Goal: Book appointment/travel/reservation

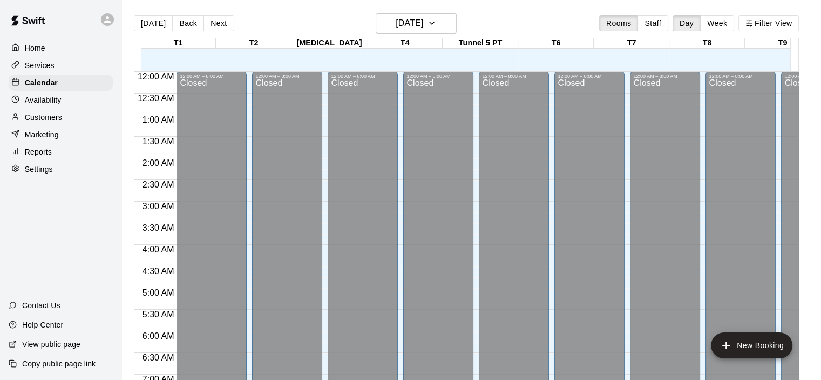
scroll to position [546, 0]
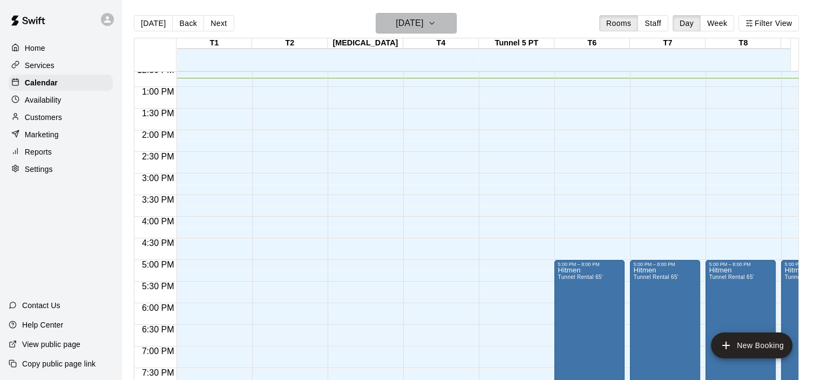
click at [436, 24] on icon "button" at bounding box center [432, 23] width 9 height 13
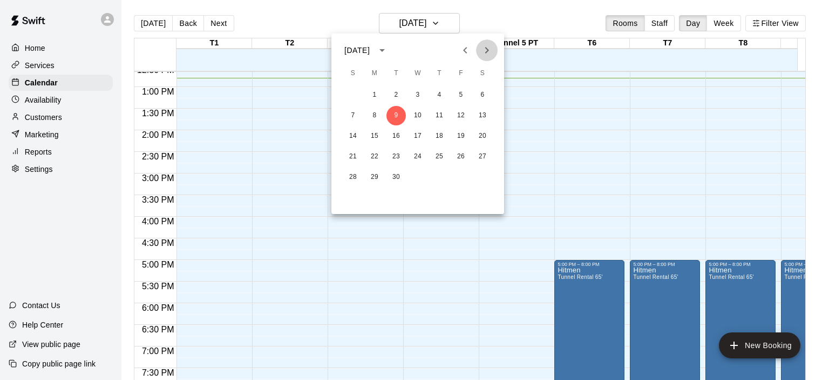
click at [484, 51] on icon "Next month" at bounding box center [487, 50] width 13 height 13
click at [458, 99] on button "3" at bounding box center [460, 94] width 19 height 19
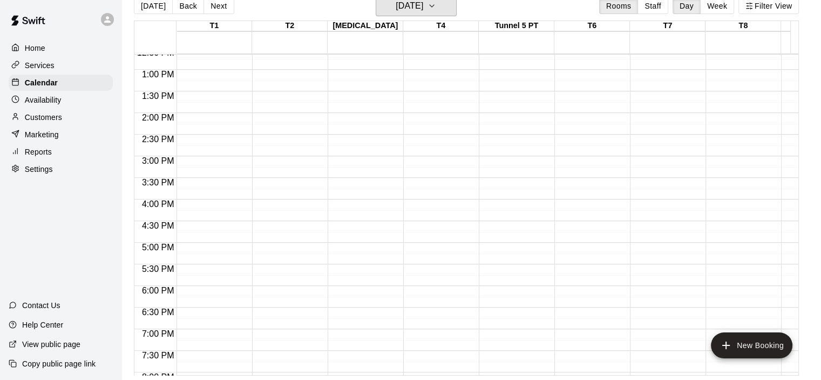
scroll to position [0, 435]
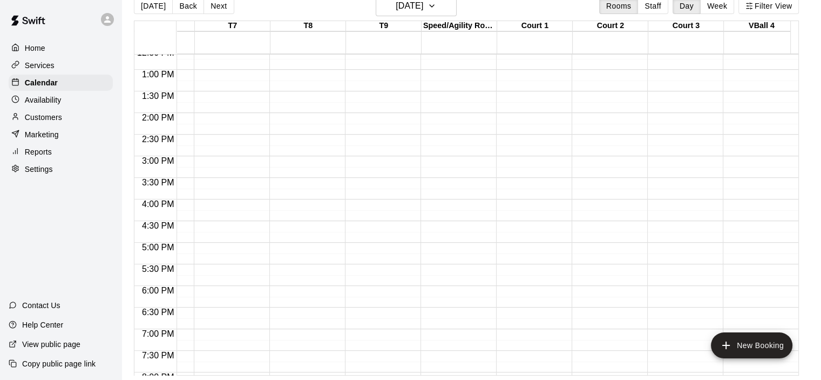
click at [521, 278] on div "12:00 AM – 8:00 AM Closed 9:00 PM – 11:59 PM Closed" at bounding box center [531, 26] width 70 height 1037
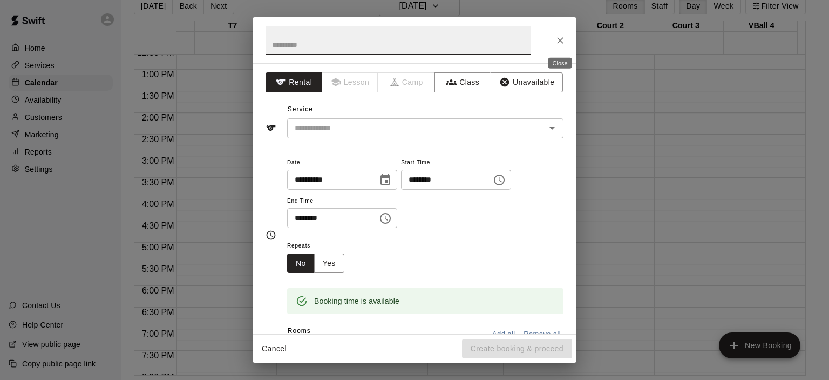
click at [559, 40] on icon "Close" at bounding box center [560, 40] width 11 height 11
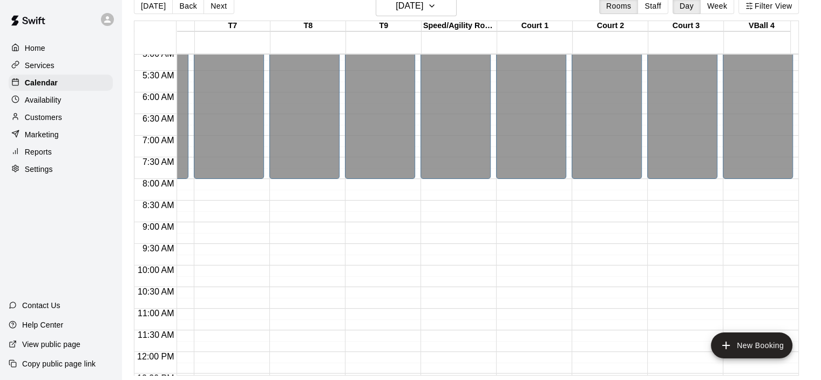
scroll to position [221, 436]
click at [188, 8] on button "Back" at bounding box center [188, 6] width 32 height 16
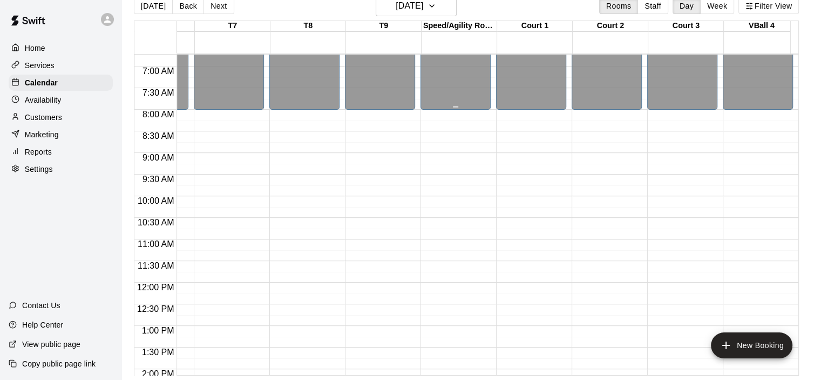
scroll to position [173, 436]
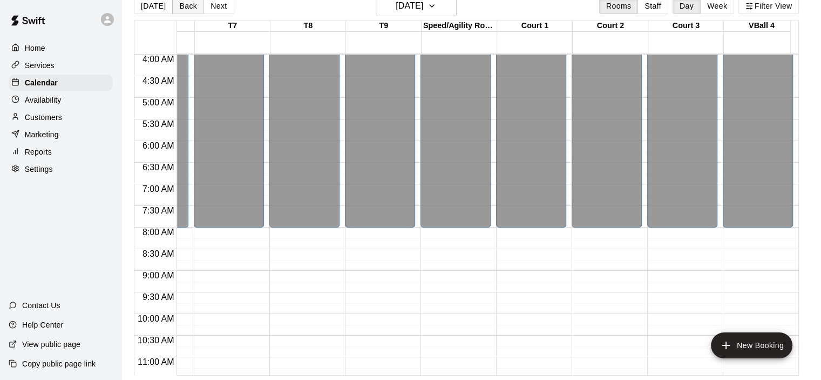
click at [192, 9] on button "Back" at bounding box center [188, 6] width 32 height 16
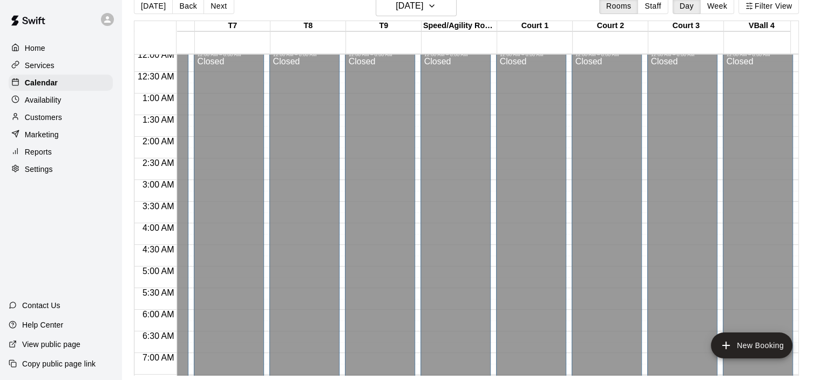
scroll to position [0, 436]
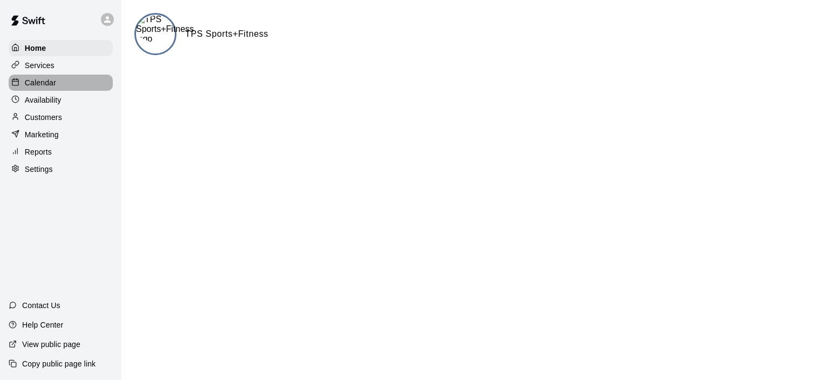
click at [77, 84] on div "Calendar" at bounding box center [61, 83] width 104 height 16
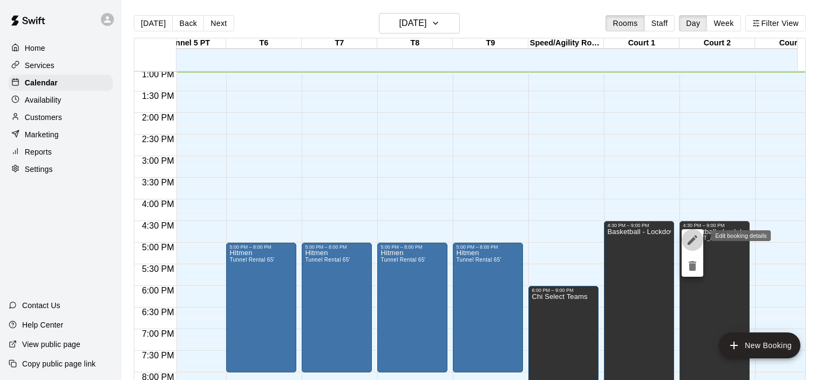
click at [690, 241] on icon "edit" at bounding box center [693, 240] width 10 height 10
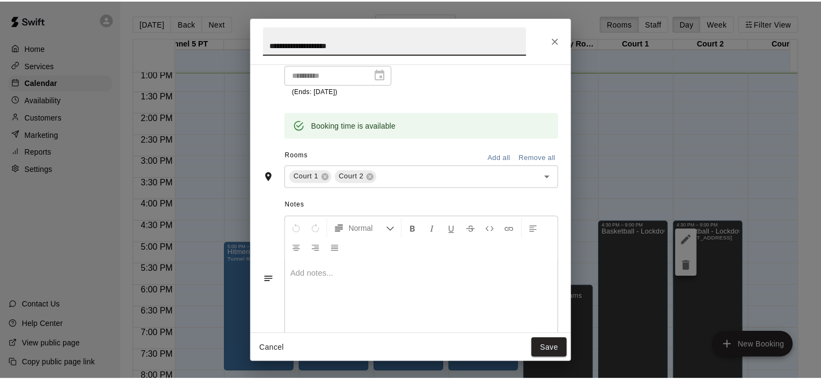
scroll to position [181, 0]
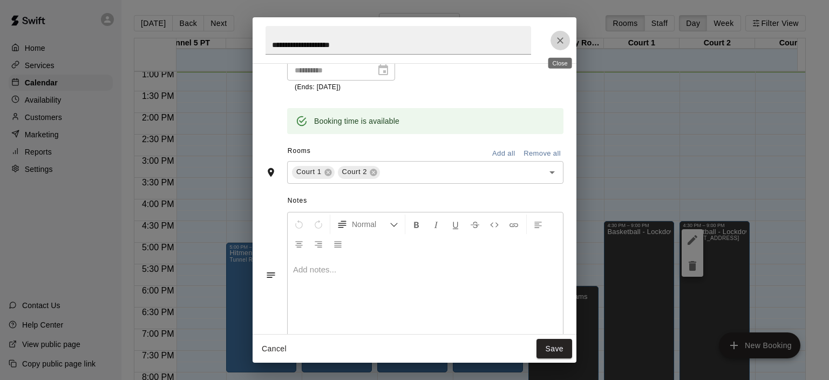
click at [562, 39] on icon "Close" at bounding box center [560, 40] width 11 height 11
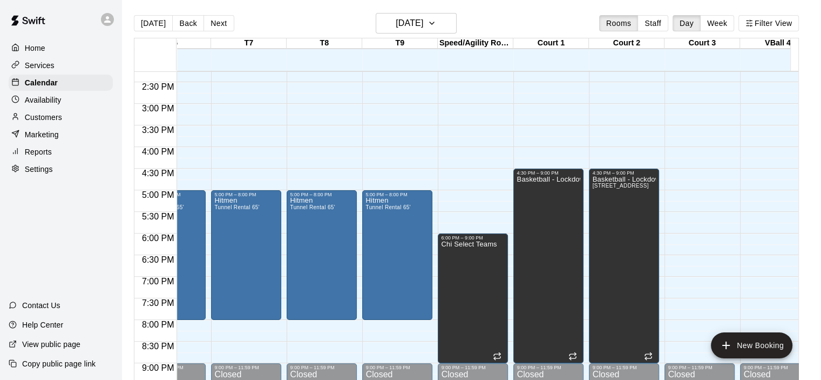
scroll to position [637, 419]
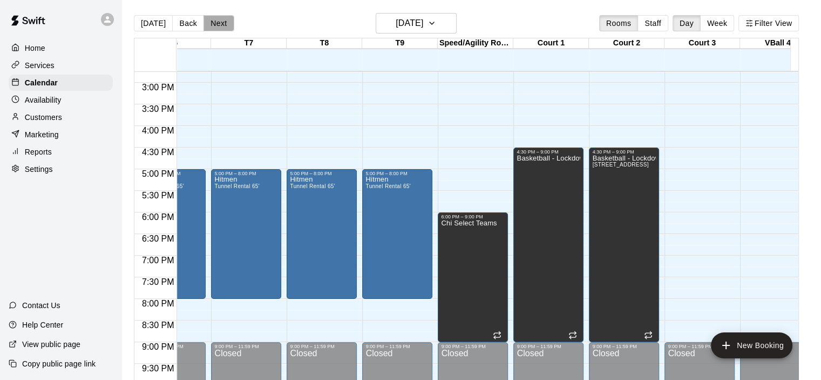
click at [215, 22] on button "Next" at bounding box center [219, 23] width 30 height 16
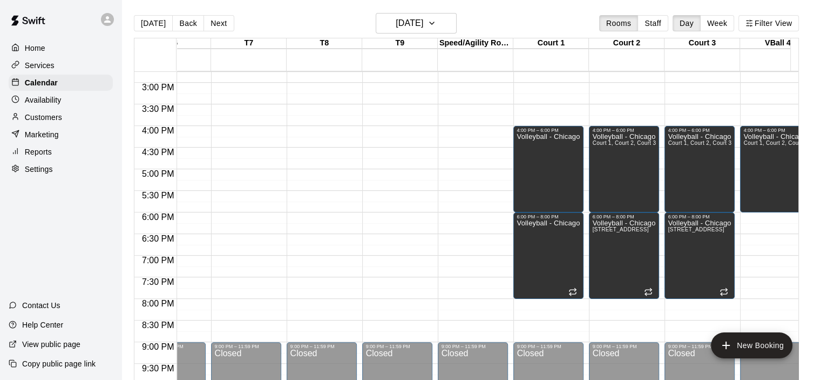
scroll to position [637, 429]
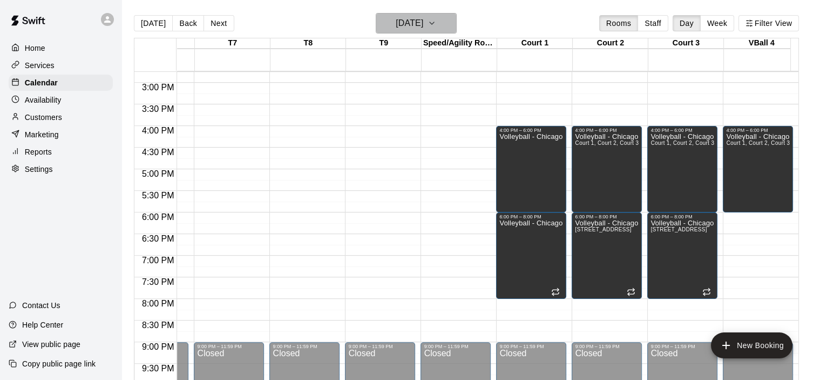
click at [423, 16] on h6 "Wednesday Sep 10" at bounding box center [410, 23] width 28 height 15
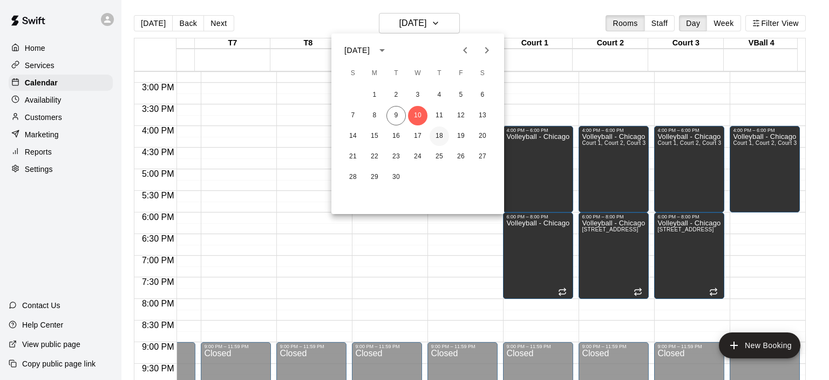
click at [441, 138] on button "18" at bounding box center [439, 135] width 19 height 19
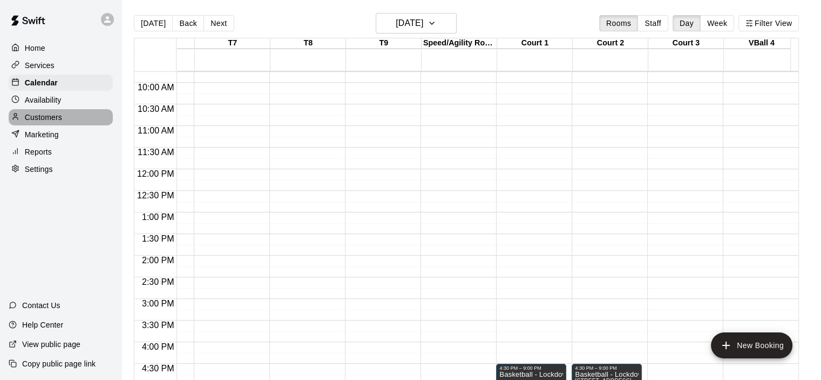
click at [42, 119] on p "Customers" at bounding box center [43, 117] width 37 height 11
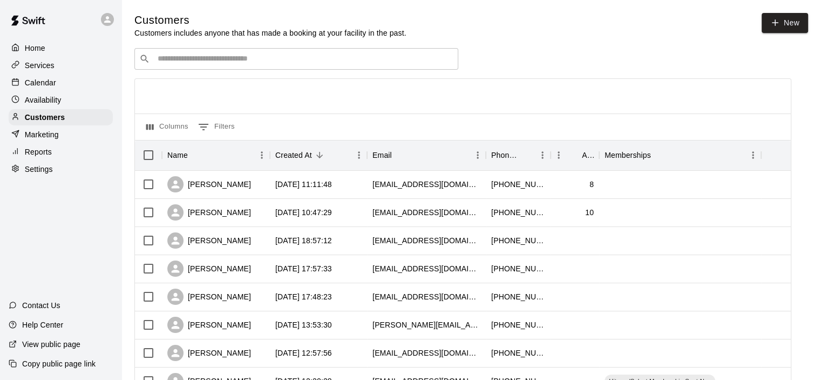
click at [252, 64] on input "Search customers by name or email" at bounding box center [303, 58] width 299 height 11
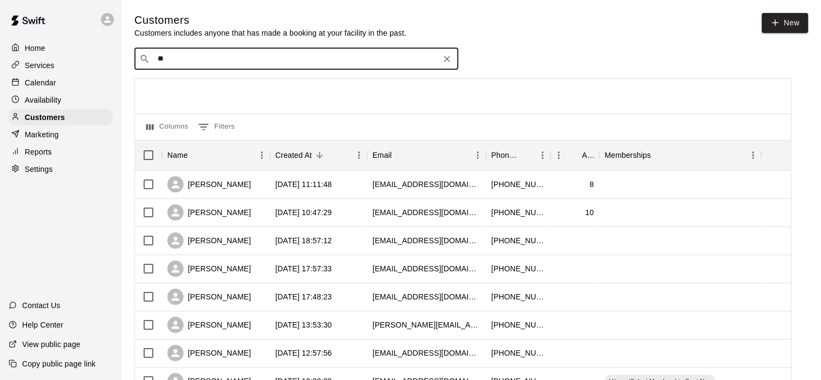
type input "*"
type input "********"
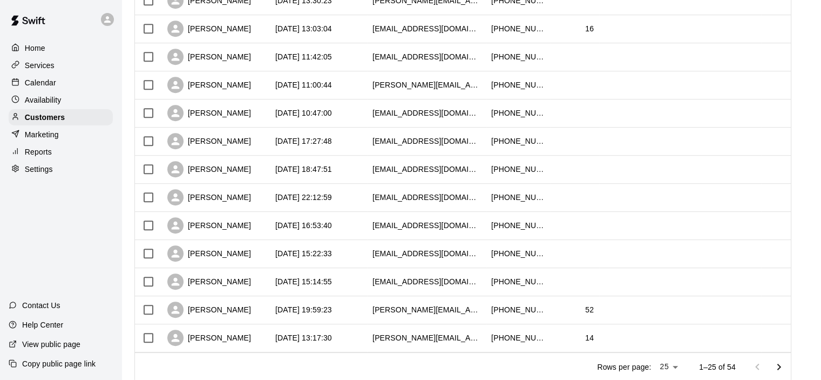
scroll to position [553, 0]
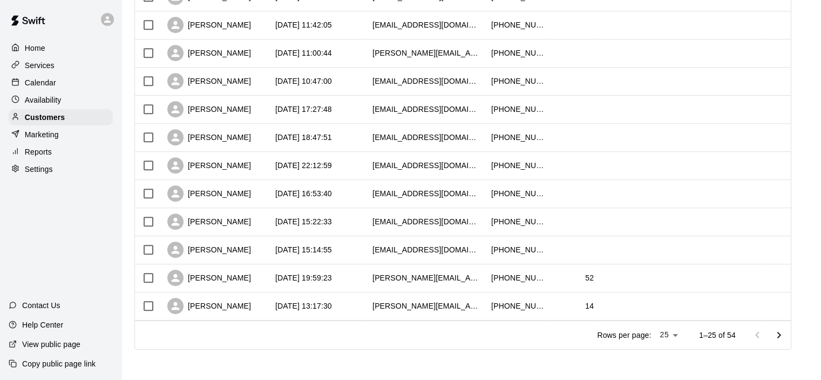
click at [786, 334] on icon "Go to next page" at bounding box center [779, 334] width 13 height 13
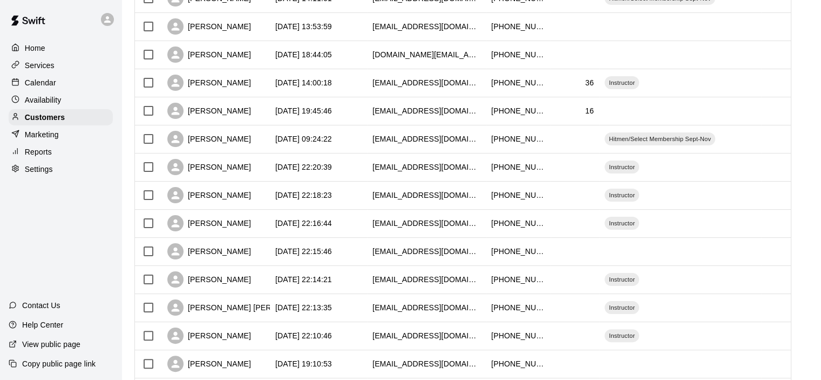
scroll to position [259, 0]
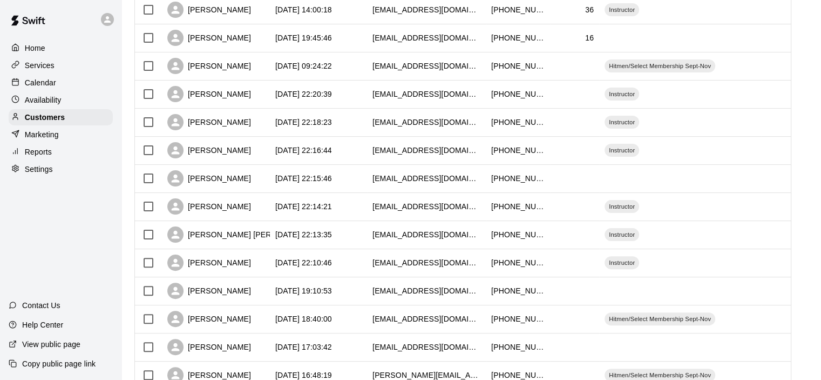
click at [52, 71] on p "Services" at bounding box center [40, 65] width 30 height 11
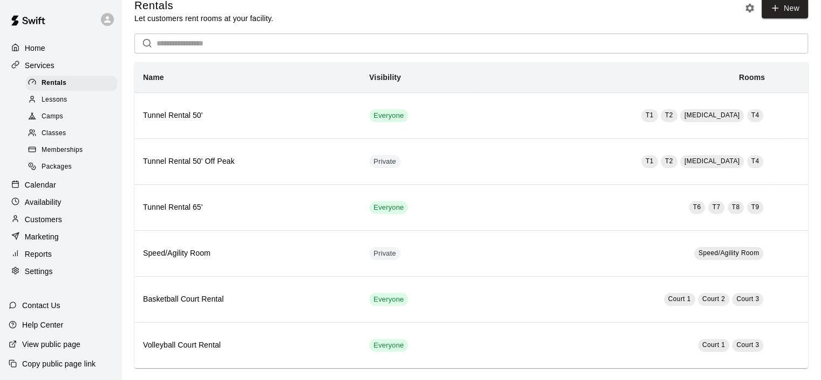
scroll to position [23, 0]
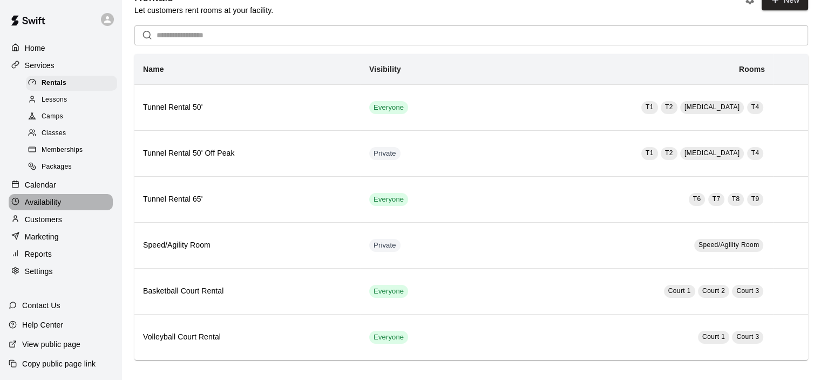
click at [55, 207] on p "Availability" at bounding box center [43, 202] width 37 height 11
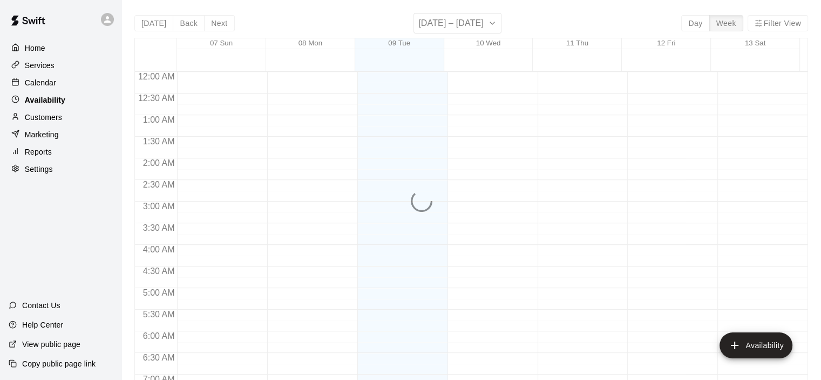
scroll to position [565, 0]
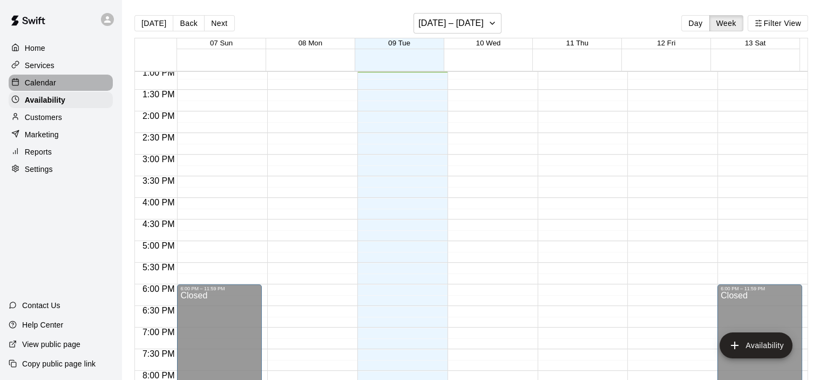
click at [53, 86] on p "Calendar" at bounding box center [40, 82] width 31 height 11
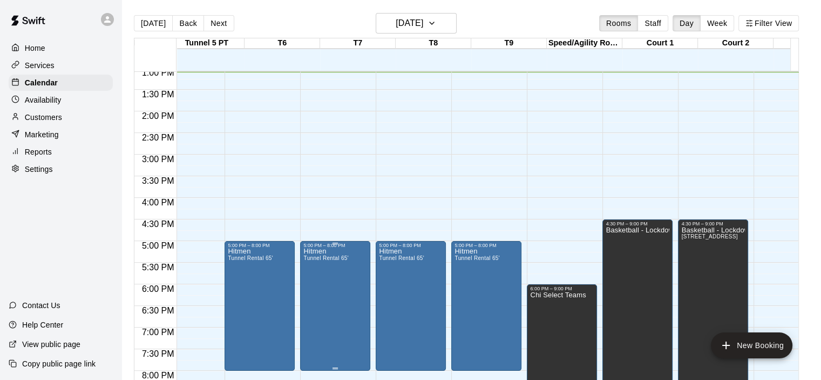
scroll to position [0, 330]
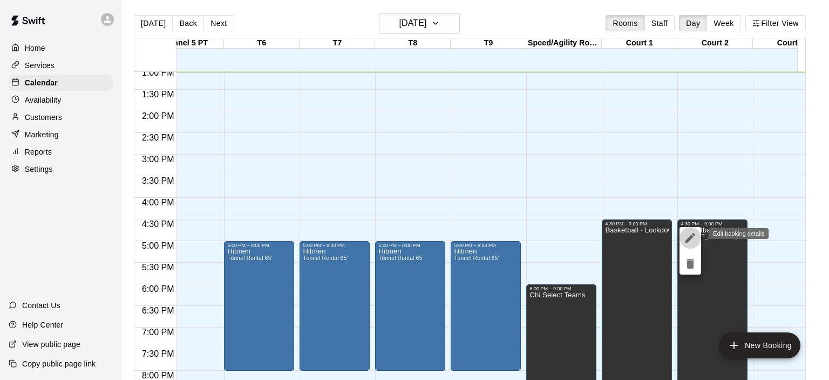
click at [692, 237] on icon "edit" at bounding box center [691, 238] width 10 height 10
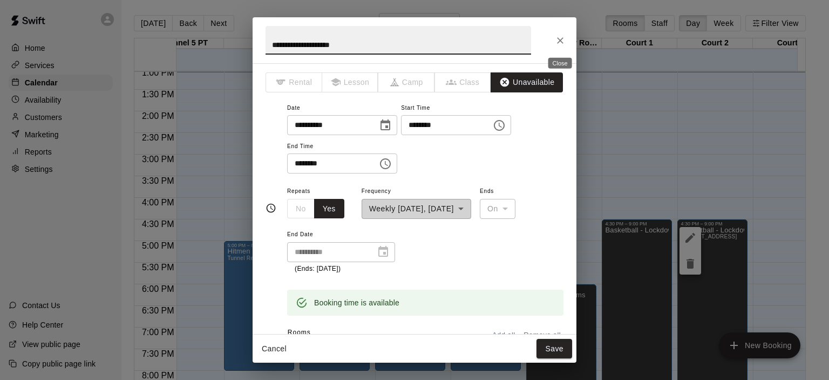
click at [559, 38] on icon "Close" at bounding box center [560, 40] width 11 height 11
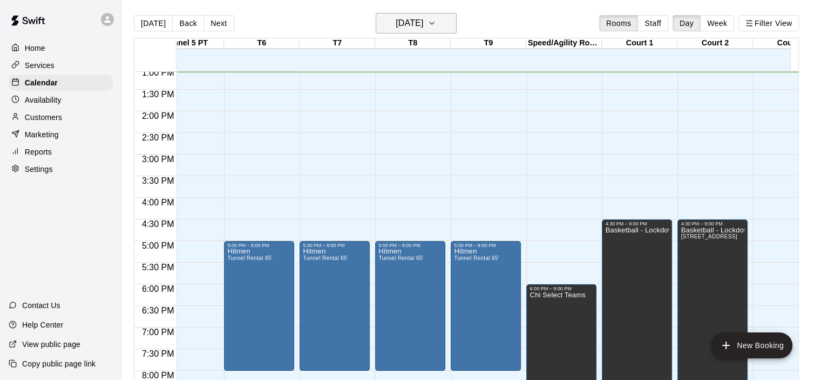
click at [436, 22] on icon "button" at bounding box center [432, 23] width 9 height 13
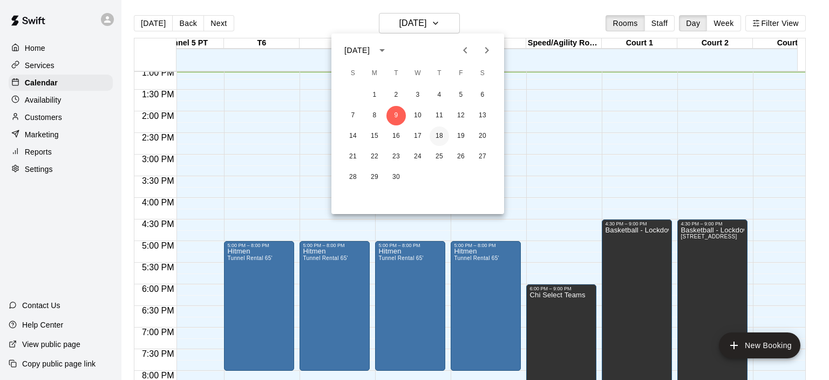
click at [441, 136] on button "18" at bounding box center [439, 135] width 19 height 19
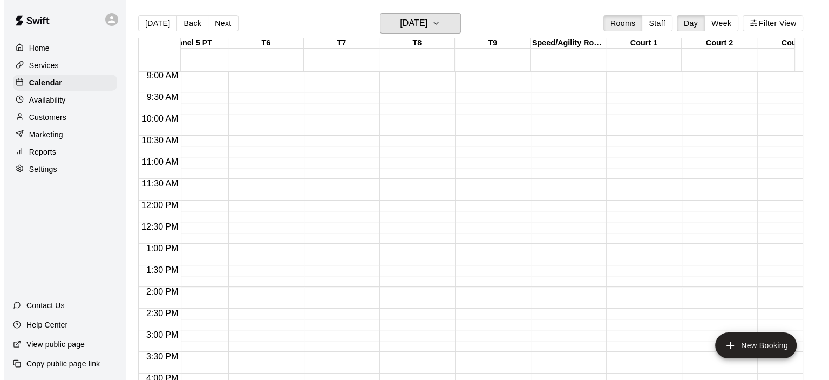
scroll to position [373, 330]
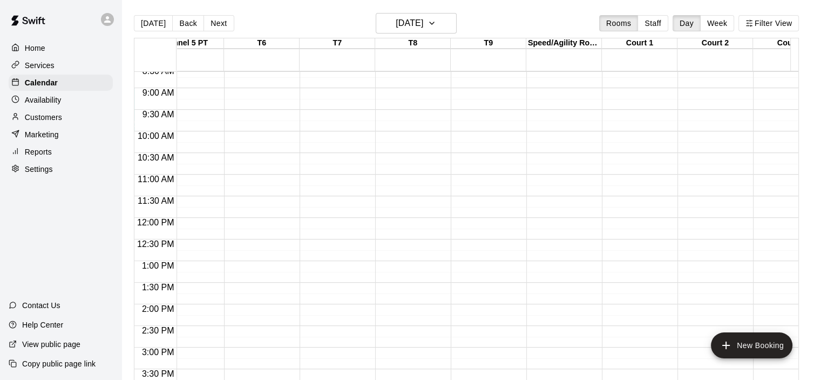
click at [630, 137] on div "12:00 AM – 8:00 AM Closed 4:30 PM – 9:00 PM Basketball - Lockdown 9:00 PM – 11:…" at bounding box center [637, 217] width 70 height 1037
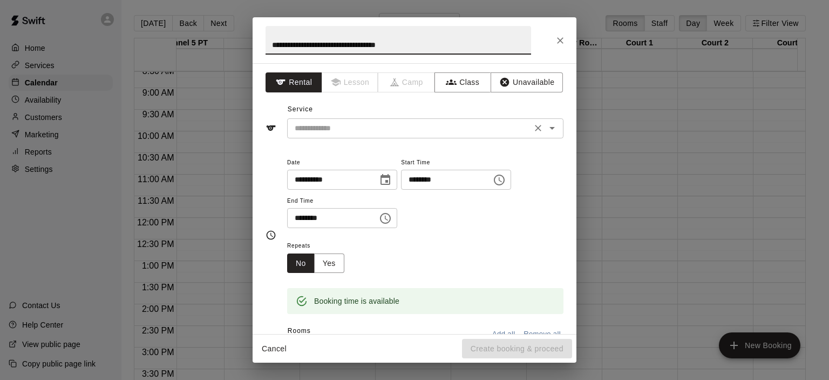
type input "**********"
click at [515, 131] on input "text" at bounding box center [410, 127] width 238 height 13
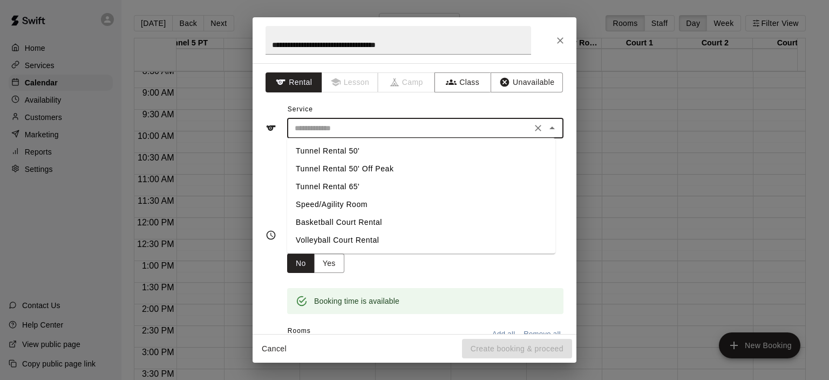
click at [423, 227] on li "Basketball Court Rental" at bounding box center [421, 222] width 268 height 18
type input "**********"
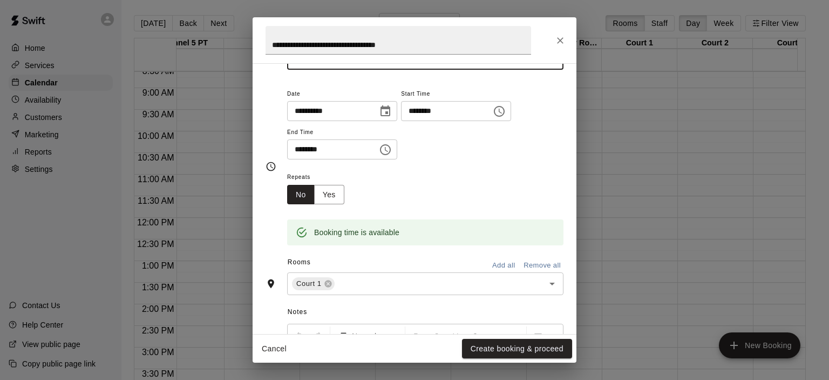
scroll to position [68, 0]
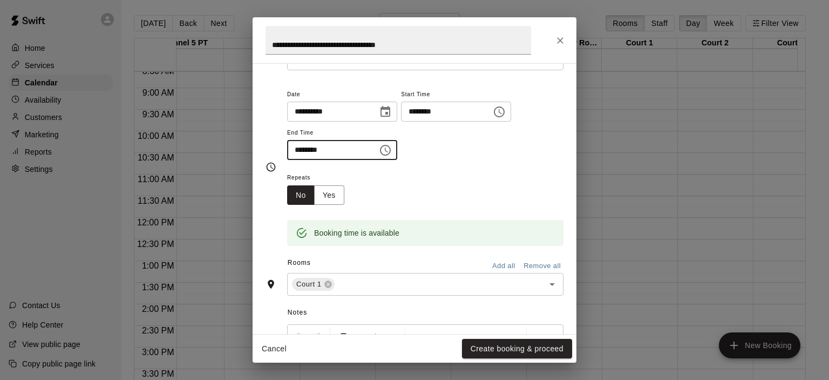
click at [370, 148] on input "********" at bounding box center [328, 150] width 83 height 20
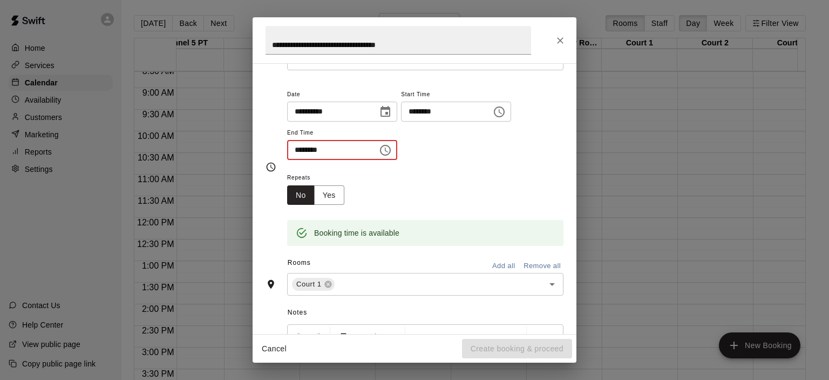
type input "********"
click at [368, 153] on input "********" at bounding box center [328, 150] width 83 height 20
click at [322, 148] on input "********" at bounding box center [328, 150] width 83 height 20
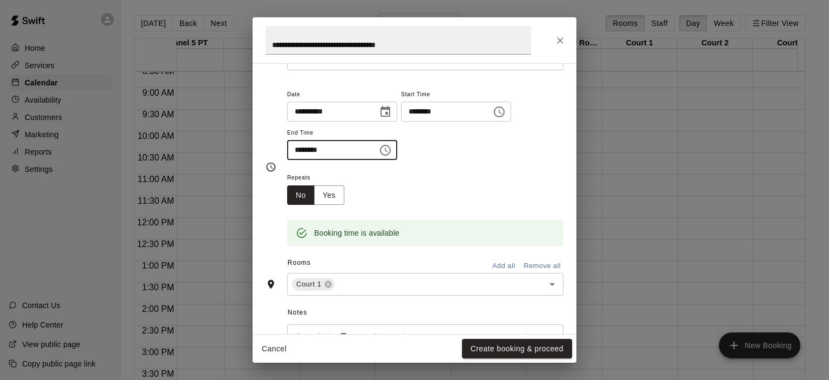
type input "********"
click at [452, 224] on div "Booking time is available" at bounding box center [425, 233] width 276 height 26
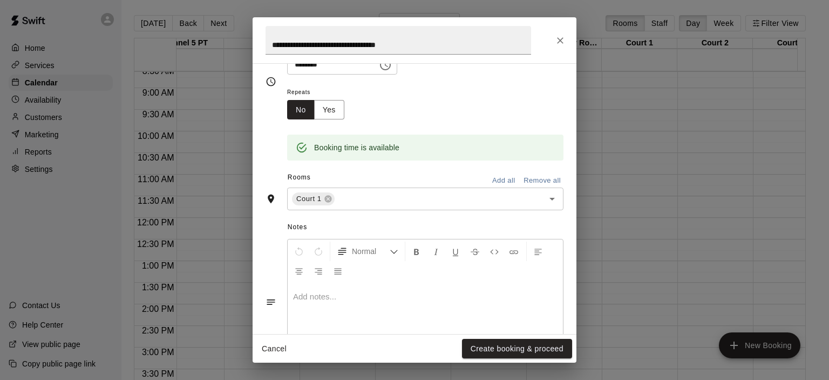
scroll to position [166, 0]
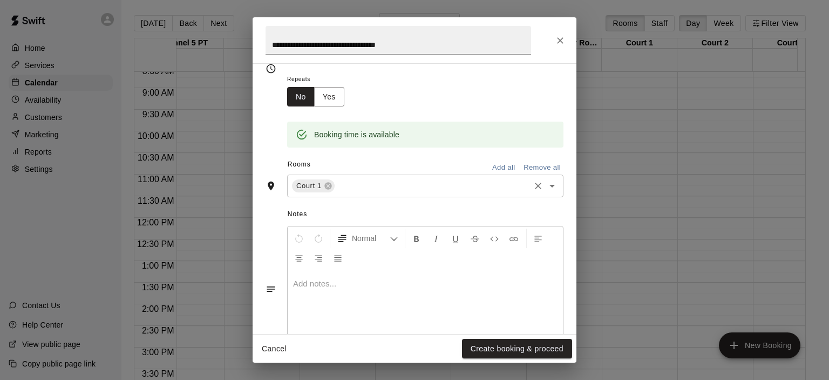
click at [487, 184] on input "text" at bounding box center [432, 185] width 192 height 13
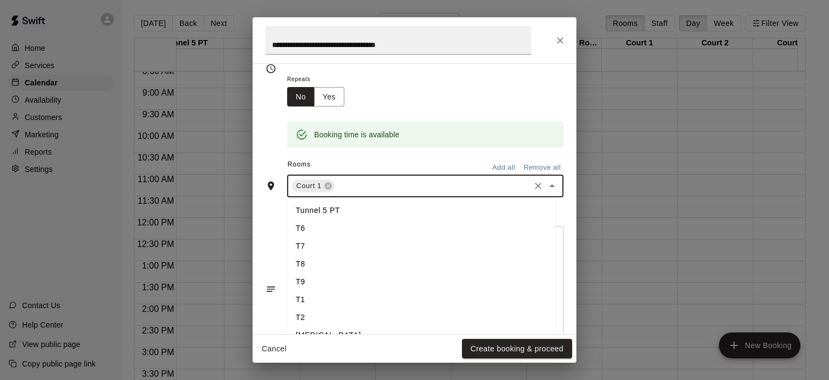
scroll to position [49, 0]
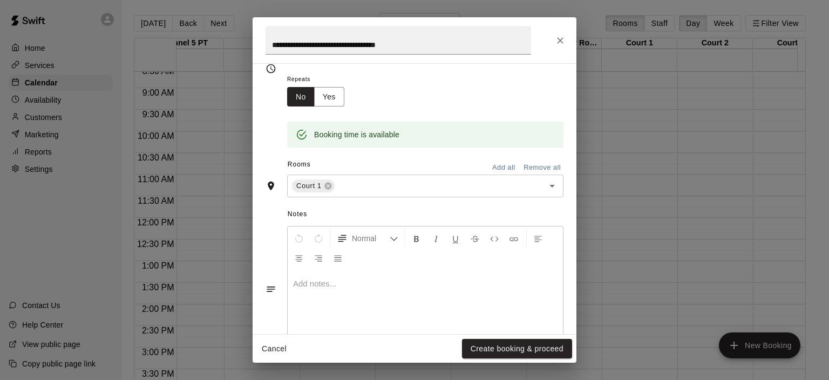
click at [543, 93] on div "Repeats No Yes" at bounding box center [425, 89] width 276 height 34
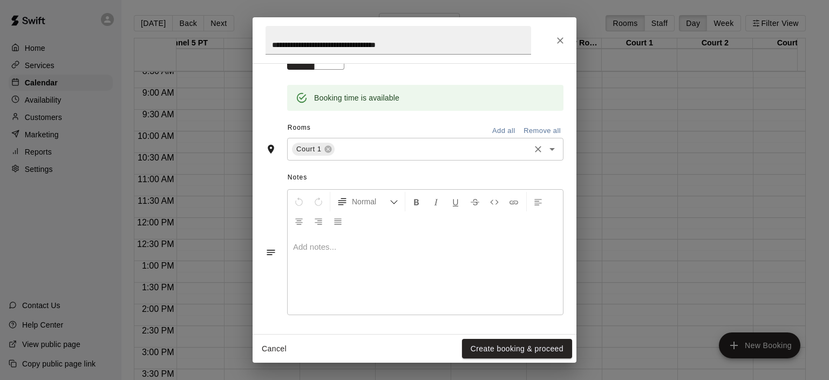
click at [546, 148] on icon "Open" at bounding box center [552, 149] width 13 height 13
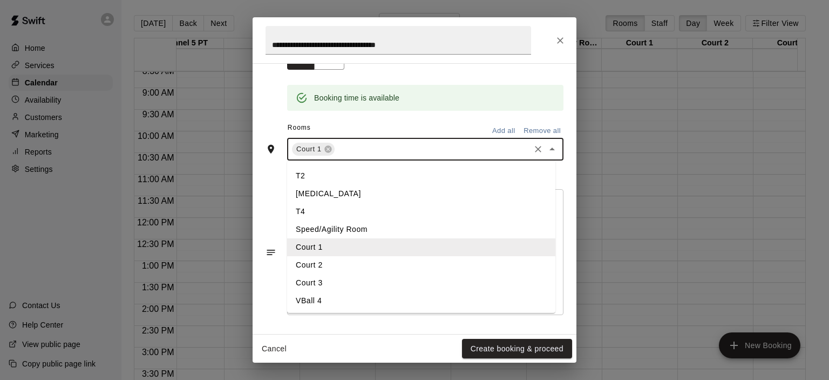
scroll to position [106, 0]
click at [451, 264] on li "Court 2" at bounding box center [421, 264] width 268 height 18
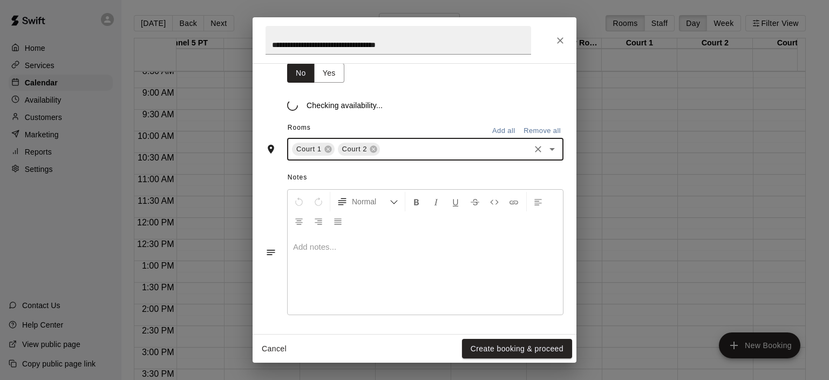
scroll to position [203, 0]
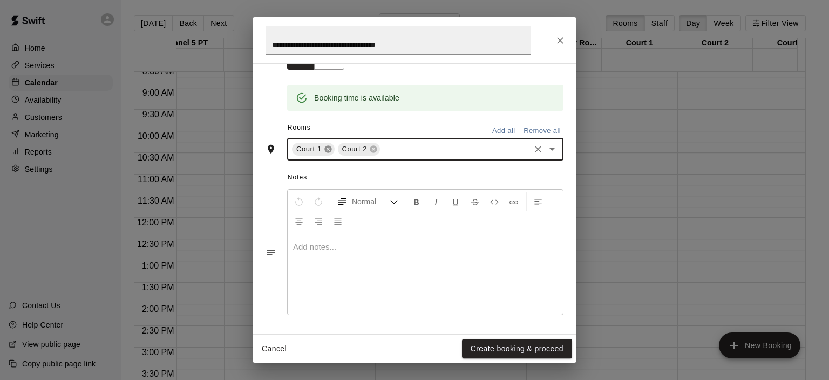
click at [328, 149] on icon at bounding box center [328, 149] width 7 height 7
click at [494, 252] on div at bounding box center [425, 273] width 275 height 81
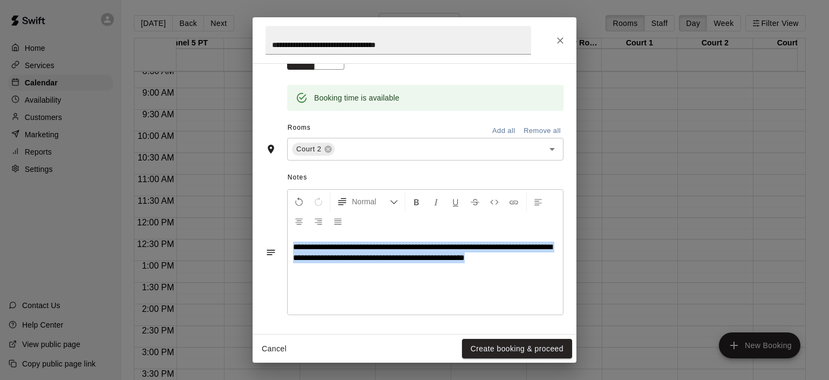
drag, startPoint x: 538, startPoint y: 264, endPoint x: 292, endPoint y: 247, distance: 246.3
click at [292, 247] on div "**********" at bounding box center [425, 273] width 275 height 81
click at [495, 354] on button "Create booking & proceed" at bounding box center [517, 349] width 110 height 20
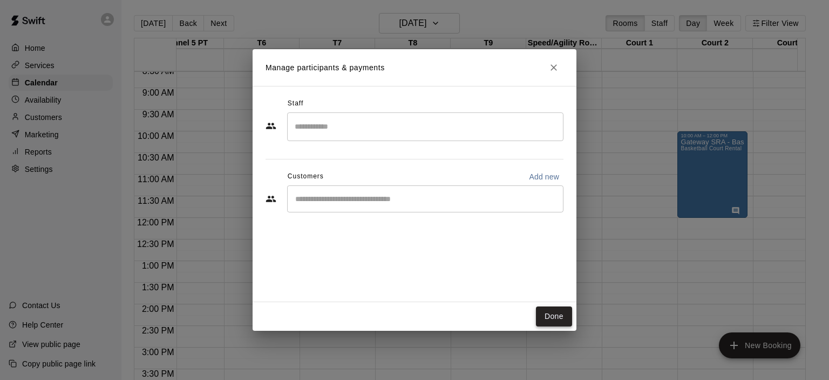
click at [558, 315] on button "Done" at bounding box center [554, 316] width 36 height 20
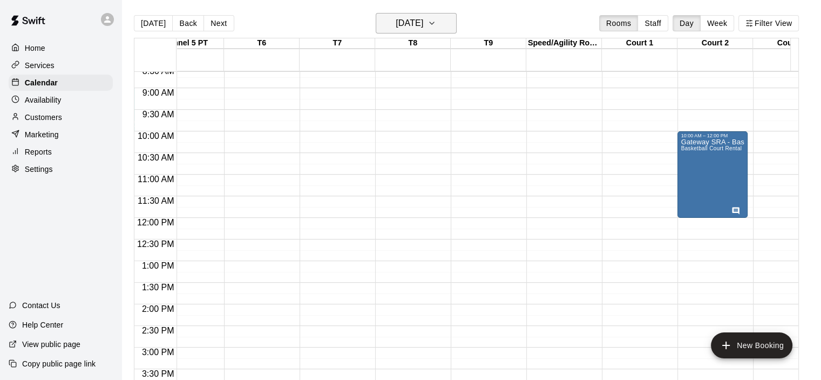
click at [423, 19] on h6 "Thursday Sep 18" at bounding box center [410, 23] width 28 height 15
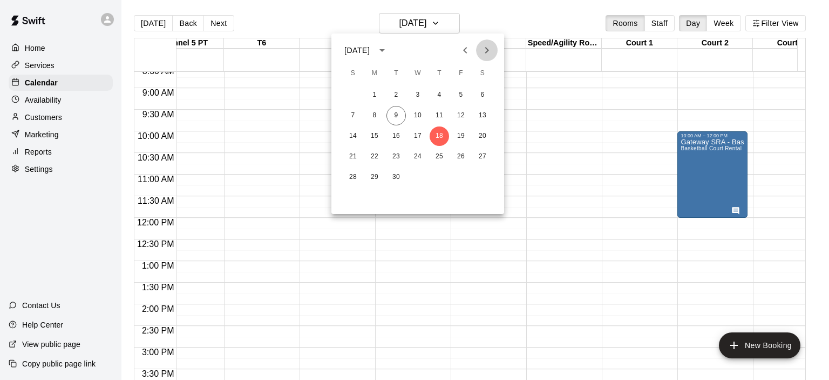
click at [492, 48] on icon "Next month" at bounding box center [487, 50] width 13 height 13
click at [395, 114] on button "7" at bounding box center [396, 115] width 19 height 19
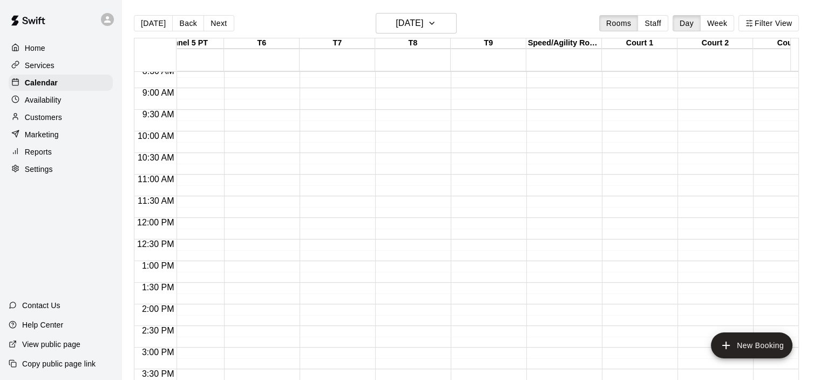
click at [721, 135] on div "12:00 AM – 8:00 AM Closed 4:30 PM – 9:00 PM Basketball - Lockdown Court 1, Cour…" at bounding box center [713, 217] width 70 height 1037
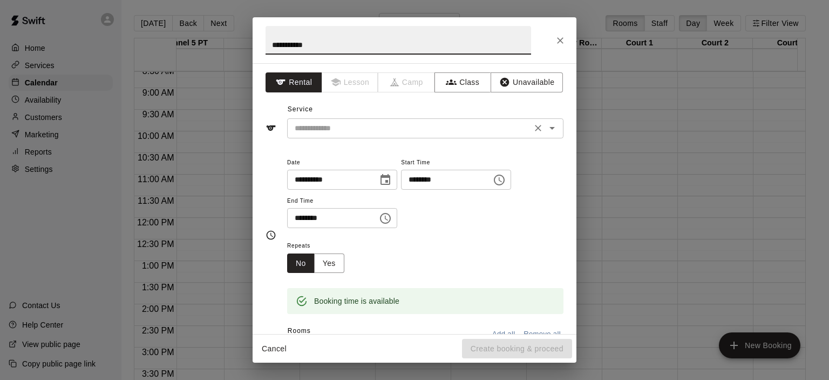
type input "**********"
click at [445, 133] on input "text" at bounding box center [410, 127] width 238 height 13
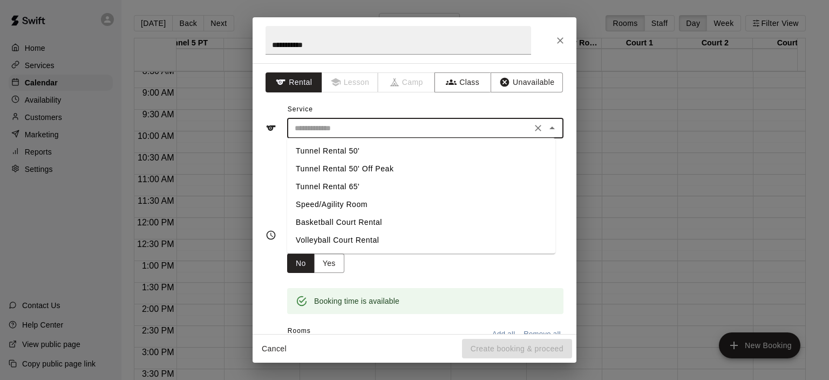
click at [376, 222] on li "Basketball Court Rental" at bounding box center [421, 222] width 268 height 18
type input "**********"
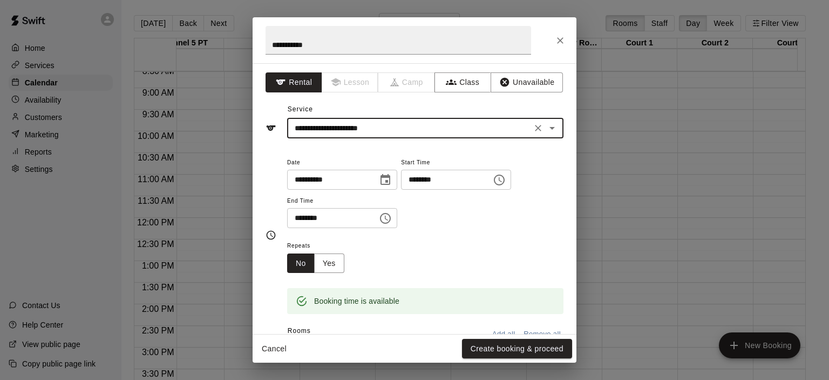
click at [370, 212] on input "********" at bounding box center [328, 218] width 83 height 20
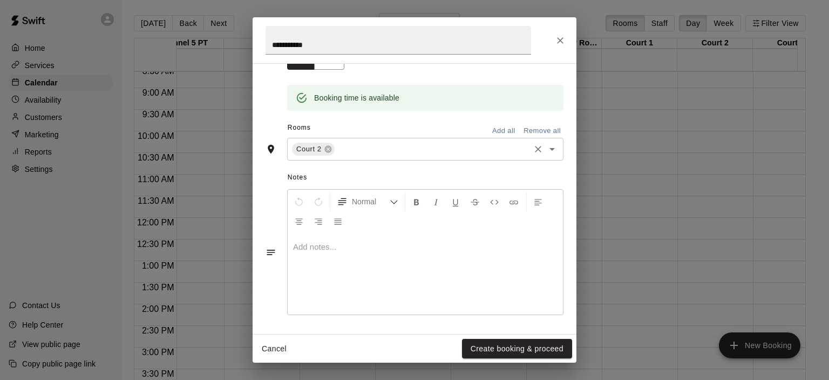
type input "********"
click at [423, 242] on p at bounding box center [425, 246] width 265 height 11
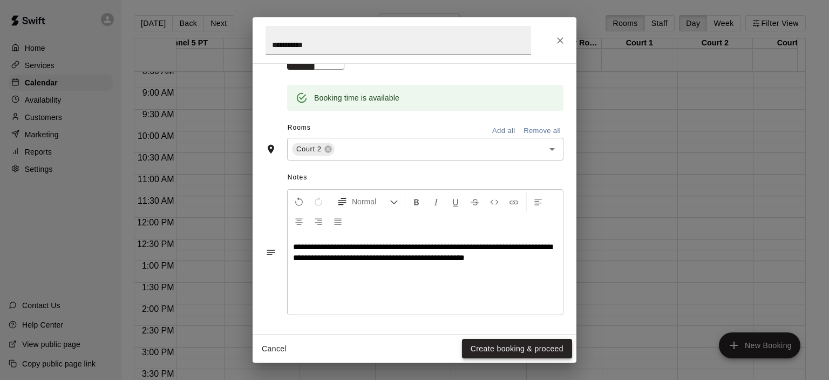
click at [486, 350] on button "Create booking & proceed" at bounding box center [517, 349] width 110 height 20
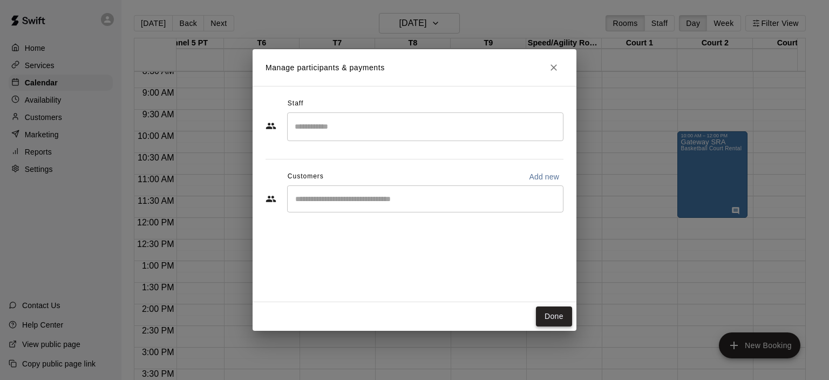
click at [557, 314] on button "Done" at bounding box center [554, 316] width 36 height 20
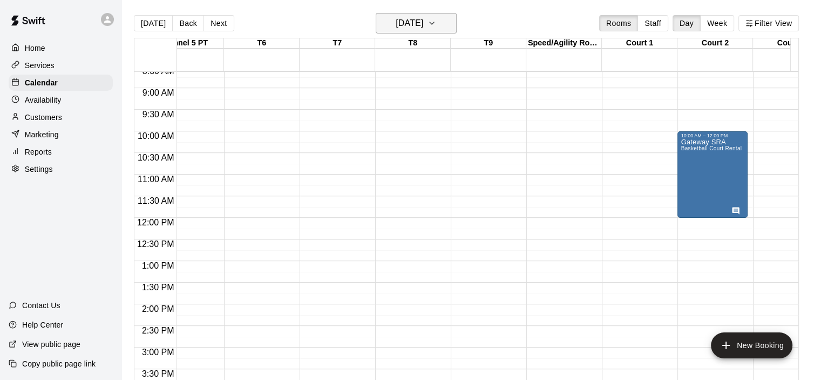
click at [443, 23] on button "Tuesday Oct 07" at bounding box center [416, 23] width 81 height 21
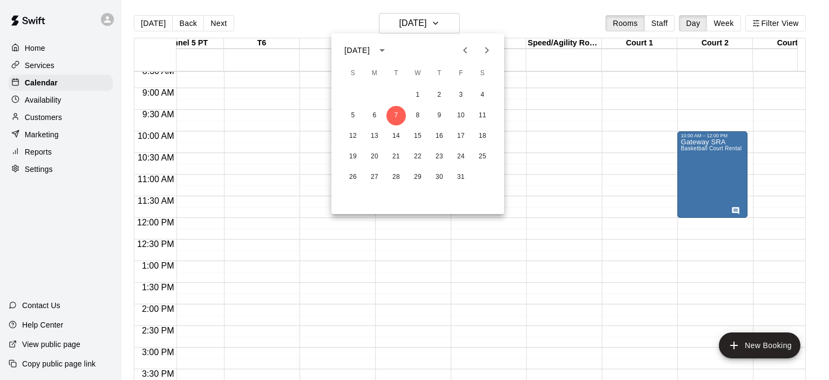
click at [466, 48] on icon "Previous month" at bounding box center [465, 50] width 4 height 6
click at [437, 131] on button "18" at bounding box center [439, 135] width 19 height 19
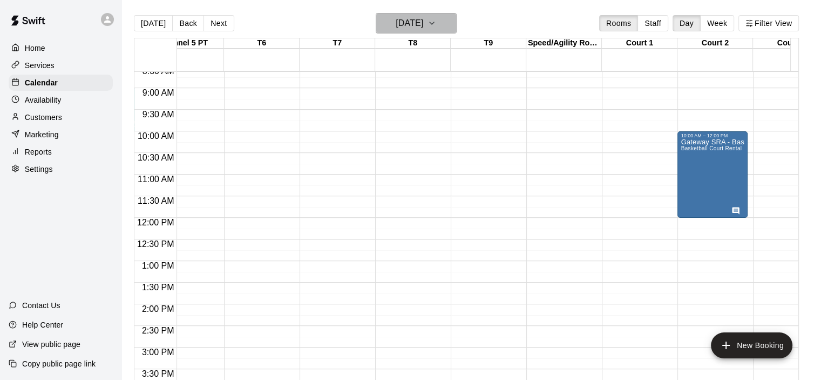
click at [434, 23] on icon "button" at bounding box center [432, 23] width 4 height 2
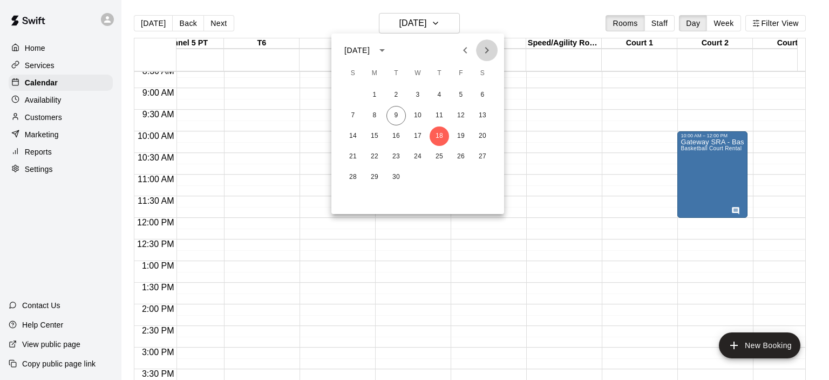
click at [487, 48] on icon "Next month" at bounding box center [487, 50] width 4 height 6
click at [460, 92] on button "3" at bounding box center [460, 94] width 19 height 19
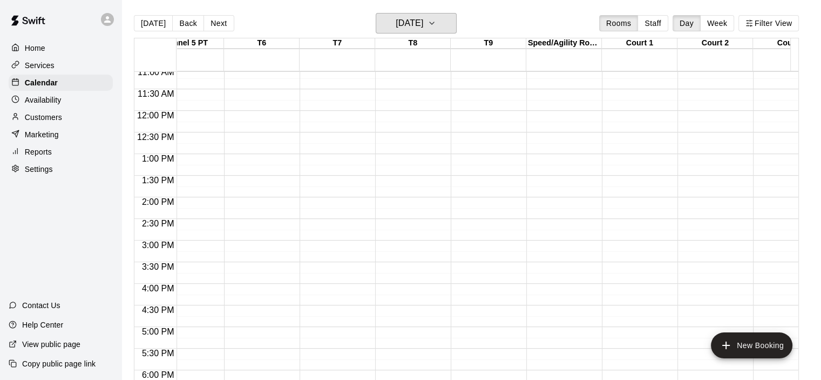
scroll to position [482, 330]
